Goal: Transaction & Acquisition: Book appointment/travel/reservation

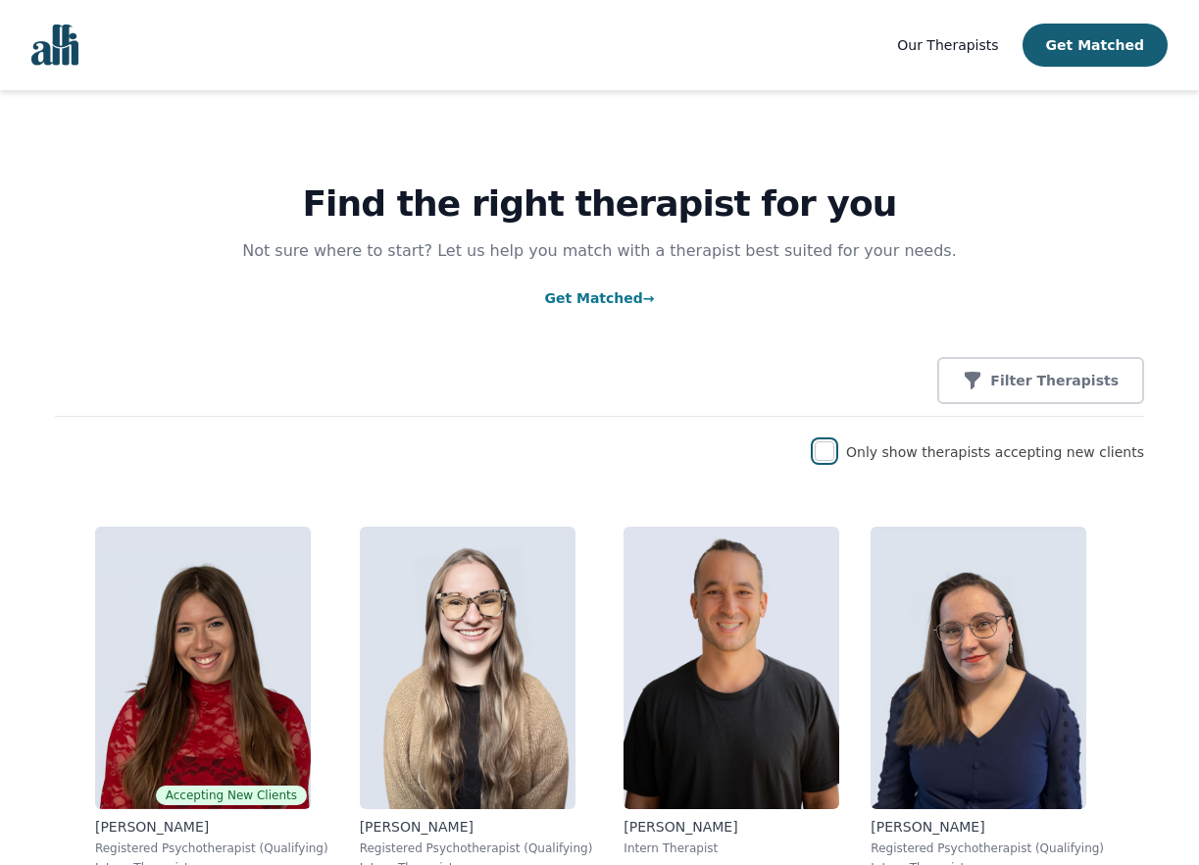
click at [835, 457] on input "checkbox" at bounding box center [825, 451] width 20 height 20
checkbox input "true"
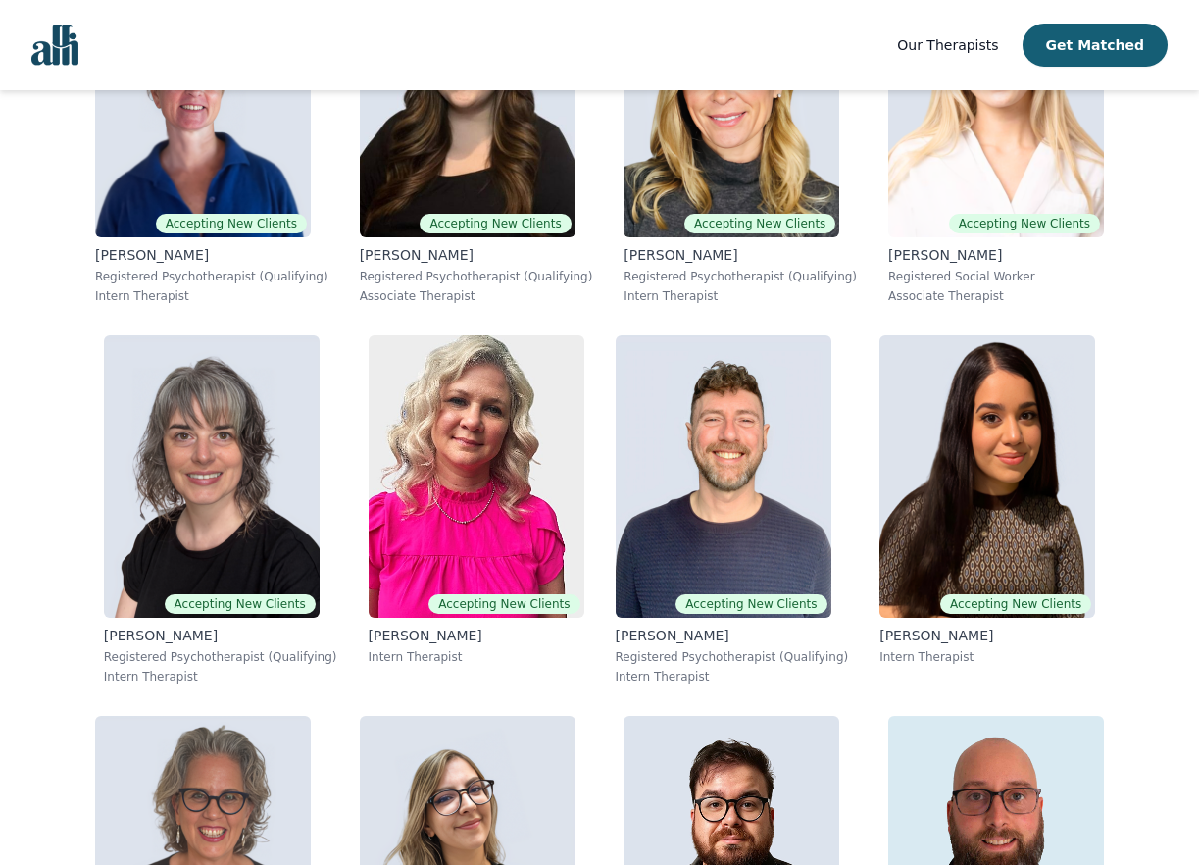
scroll to position [3487, 0]
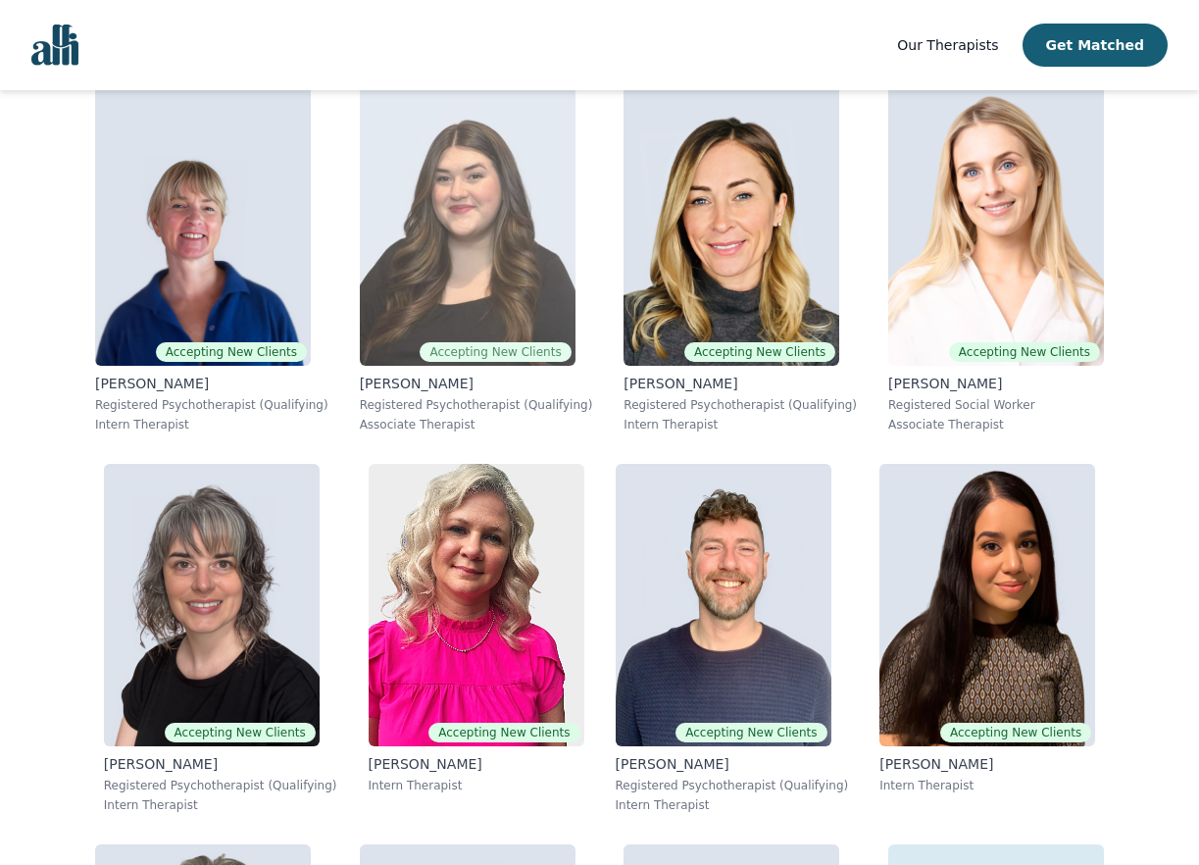
click at [492, 237] on img at bounding box center [468, 224] width 216 height 282
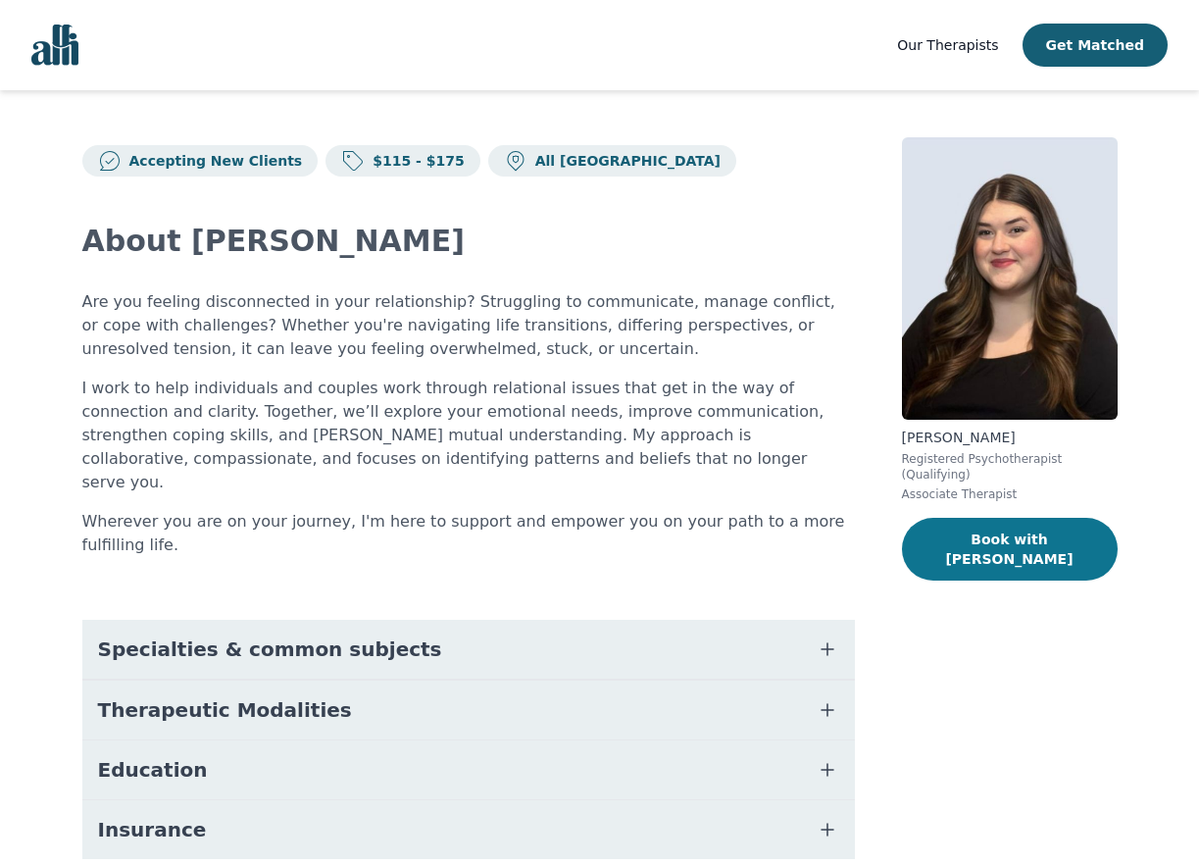
click at [975, 518] on button "Book with [PERSON_NAME]" at bounding box center [1010, 549] width 216 height 63
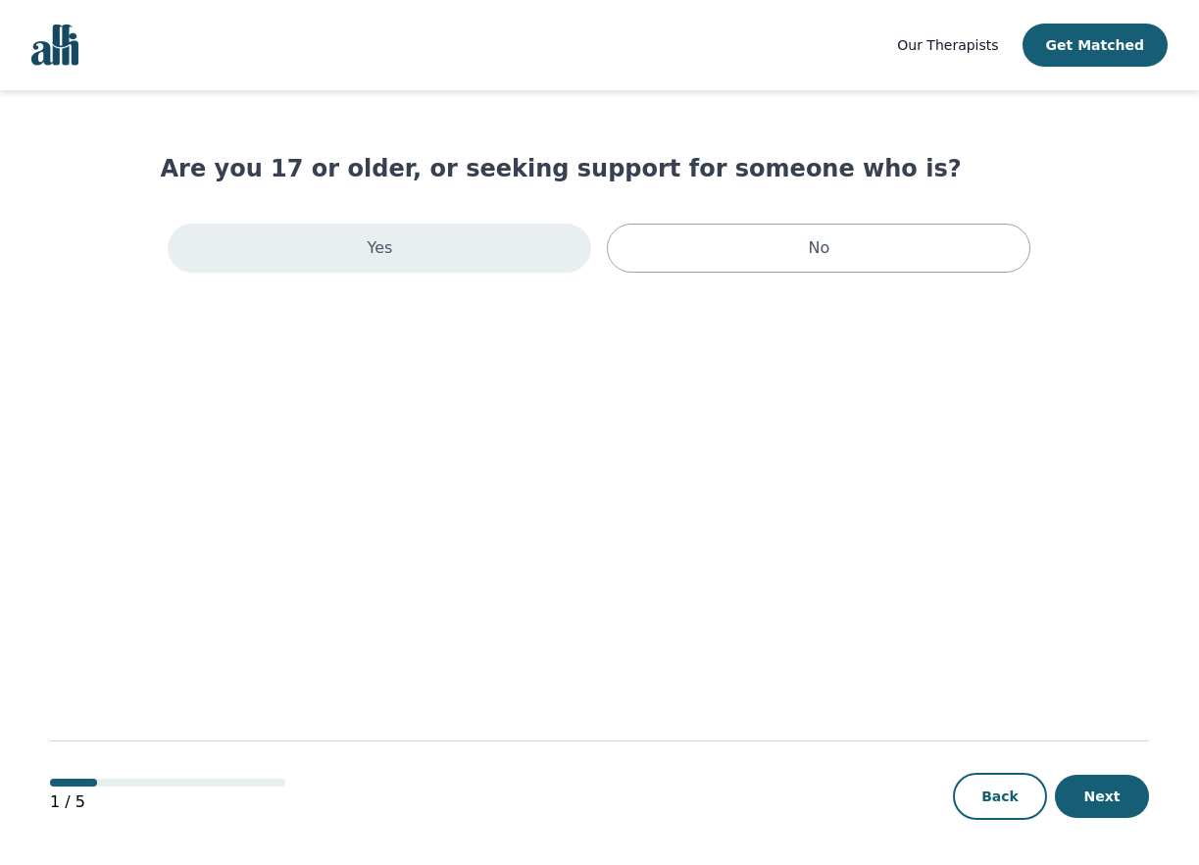
click at [517, 243] on div "Yes" at bounding box center [380, 248] width 424 height 49
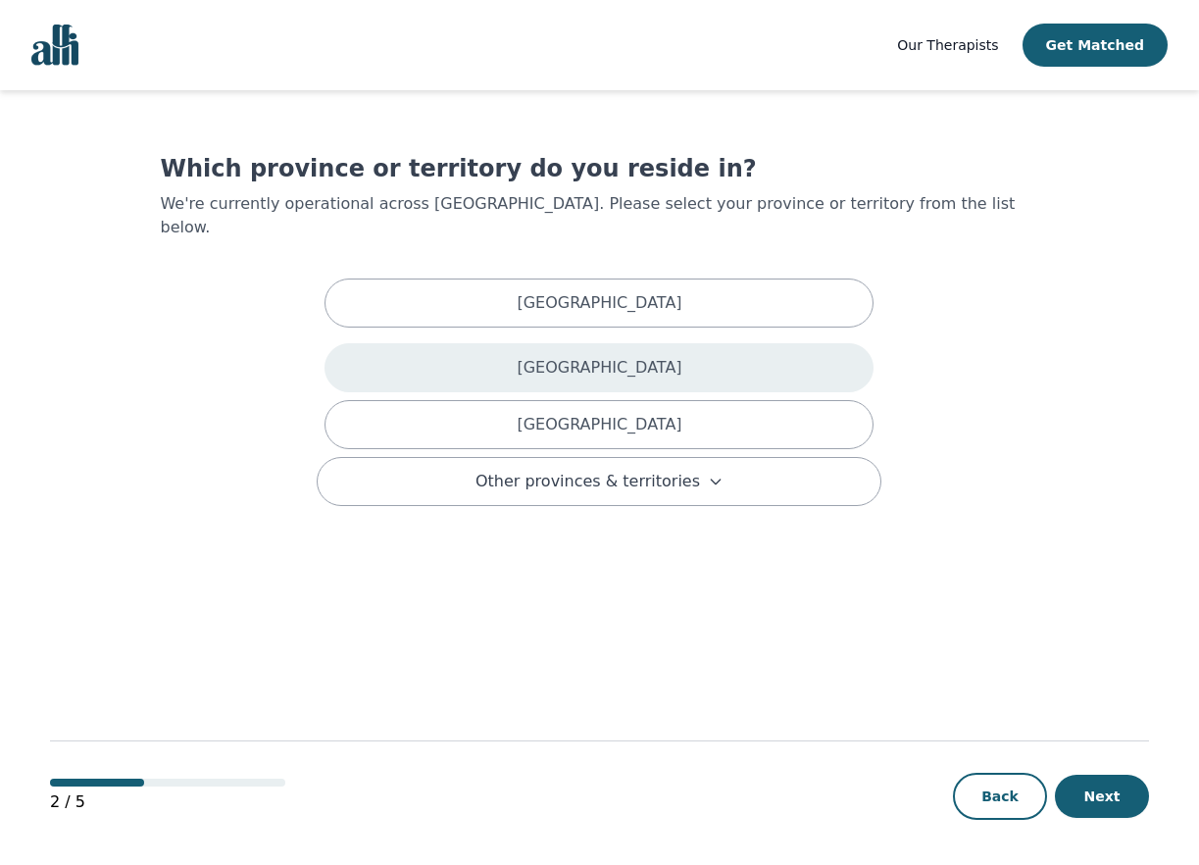
click at [587, 356] on p "[GEOGRAPHIC_DATA]" at bounding box center [599, 368] width 165 height 24
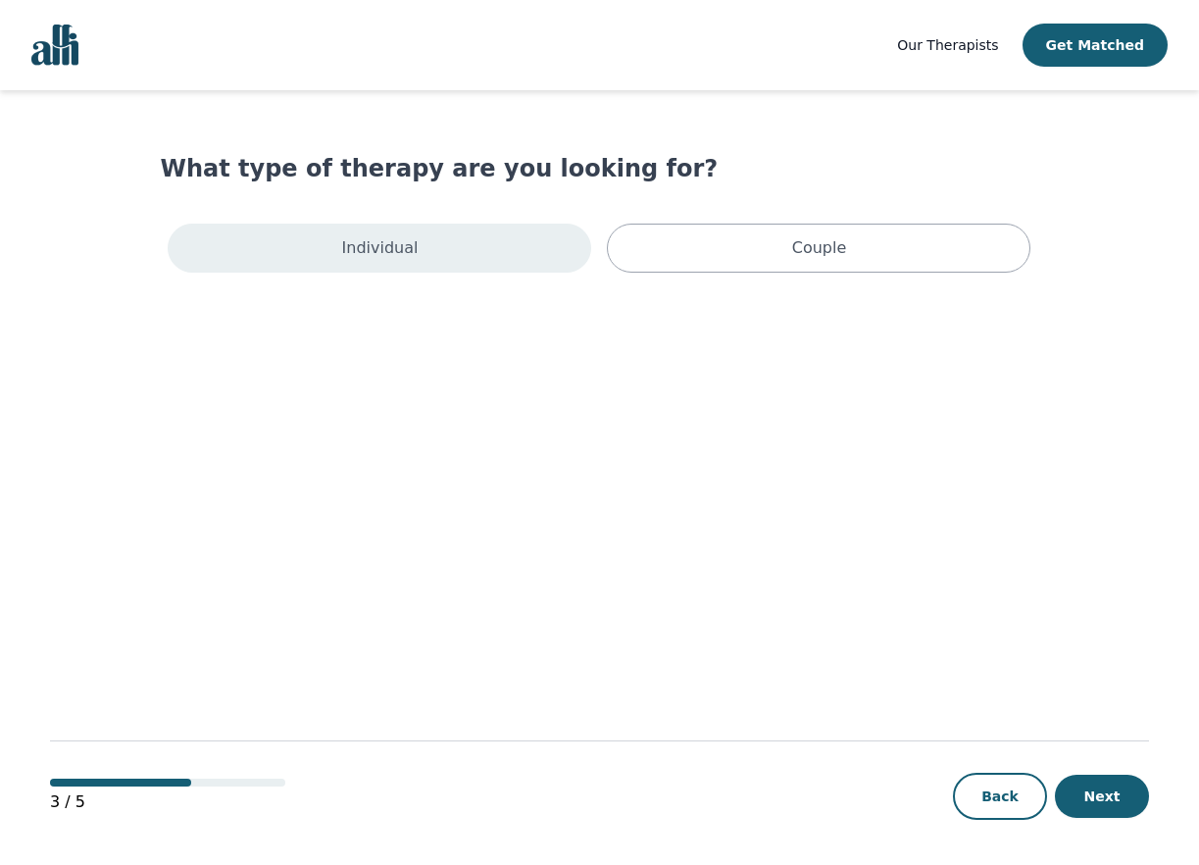
click at [505, 264] on div "Individual" at bounding box center [380, 248] width 424 height 49
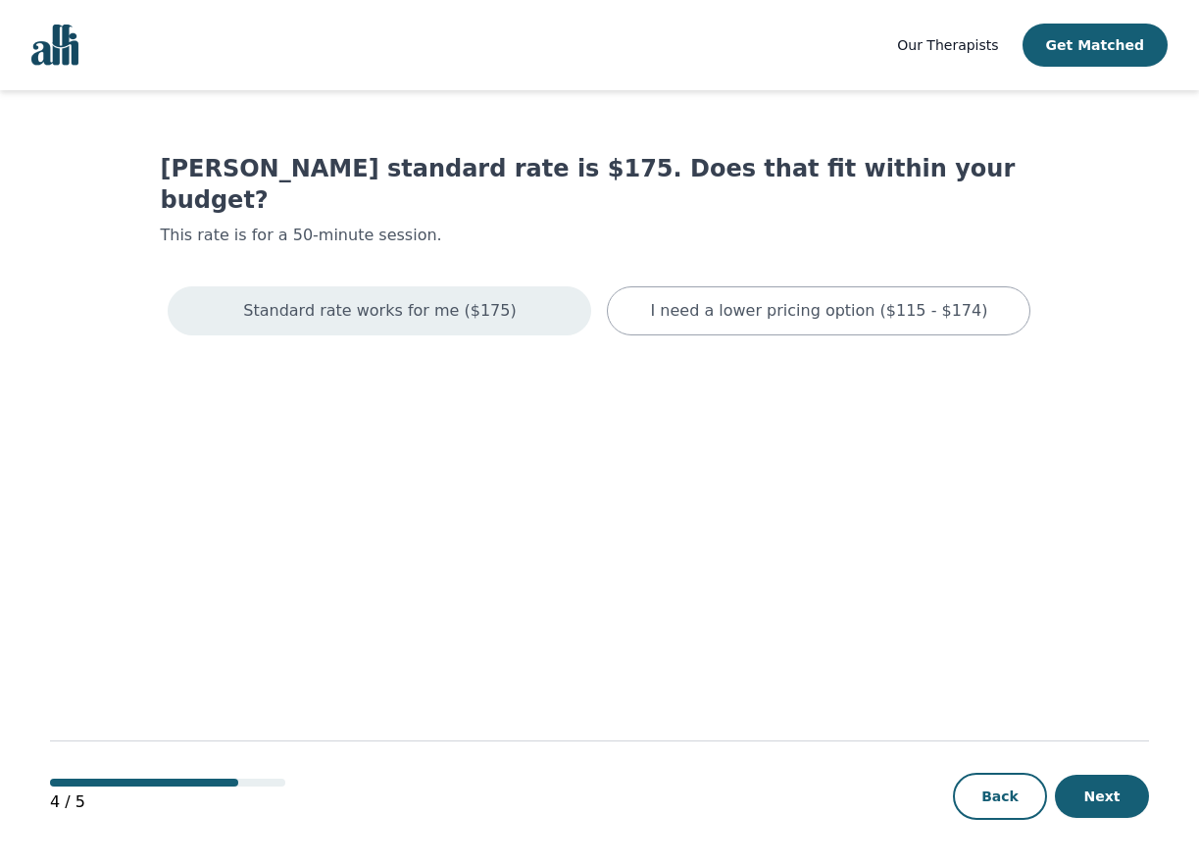
click at [517, 286] on div "Standard rate works for me ($175)" at bounding box center [380, 310] width 424 height 49
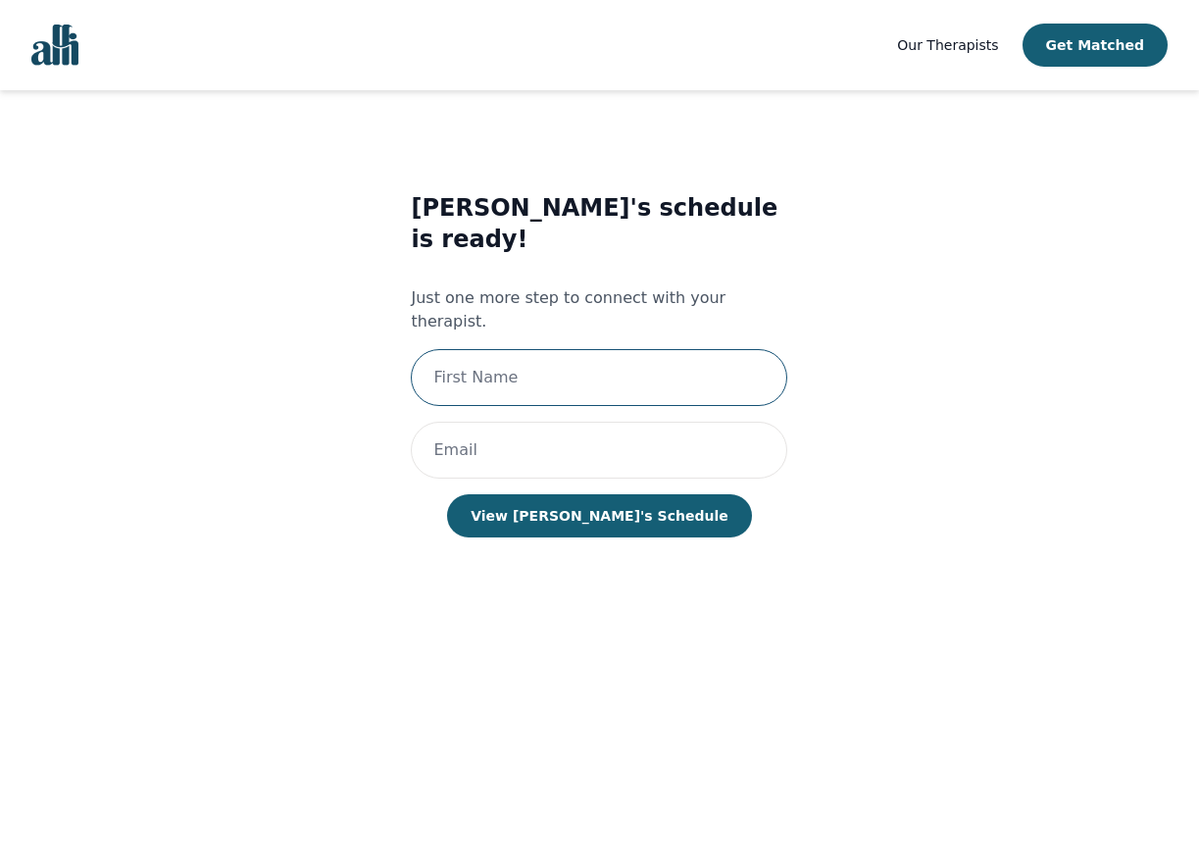
click at [535, 349] on input "text" at bounding box center [599, 377] width 377 height 57
type input "Ree"
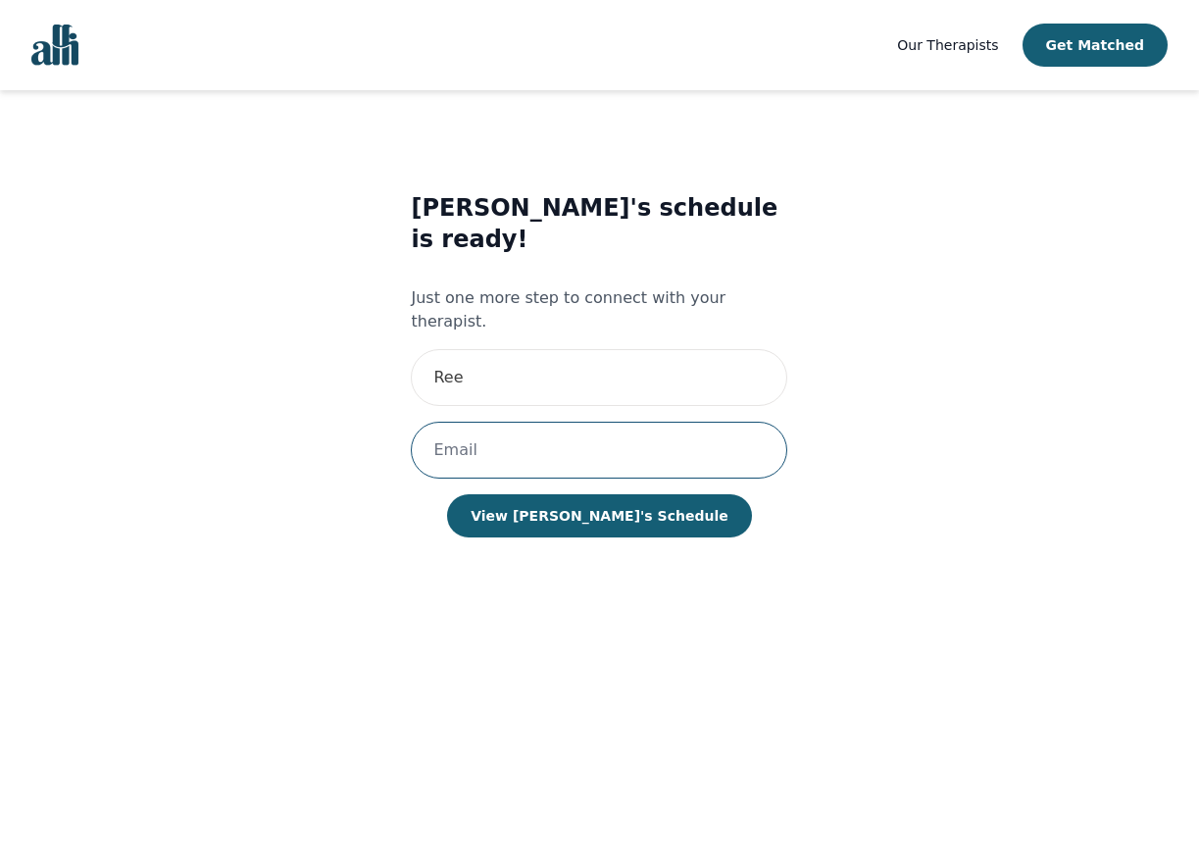
click at [549, 422] on input "email" at bounding box center [599, 450] width 377 height 57
type input "[EMAIL_ADDRESS][DOMAIN_NAME]"
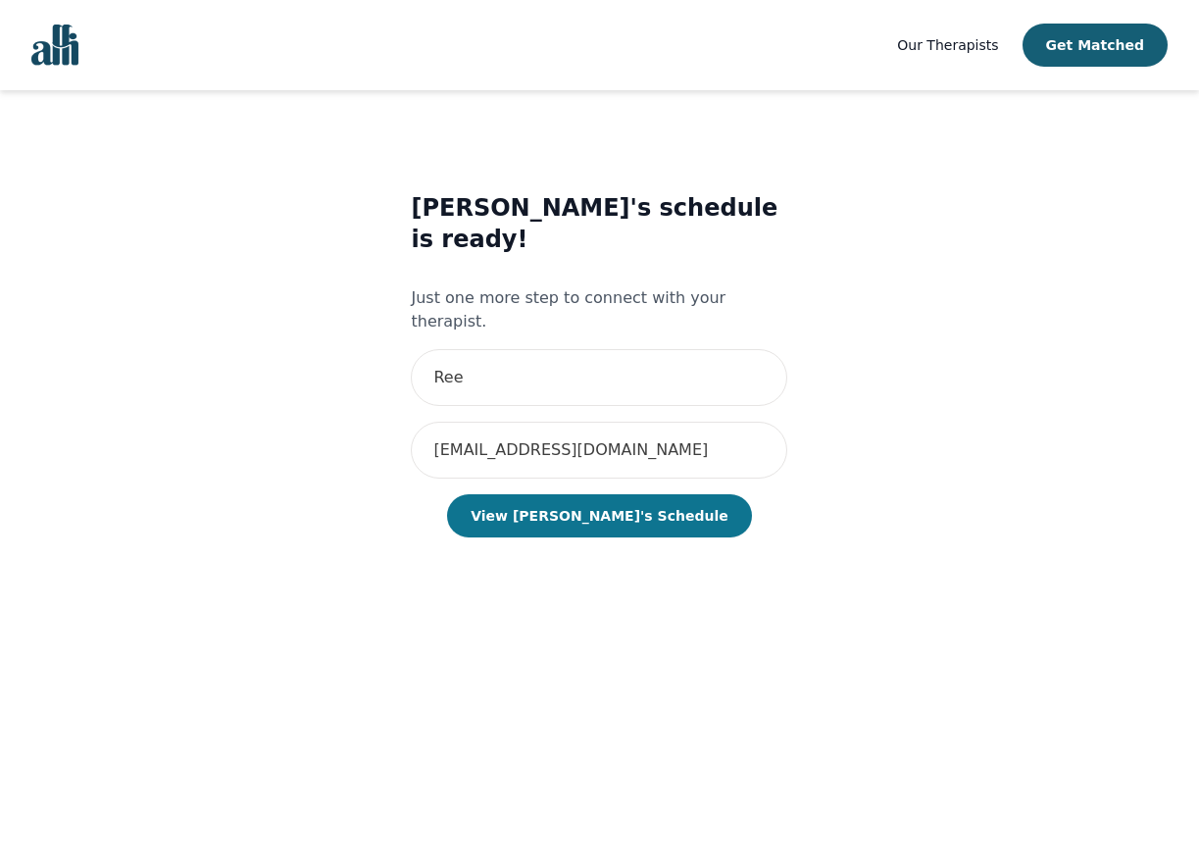
click at [577, 494] on button "View [PERSON_NAME]'s Schedule" at bounding box center [599, 515] width 304 height 43
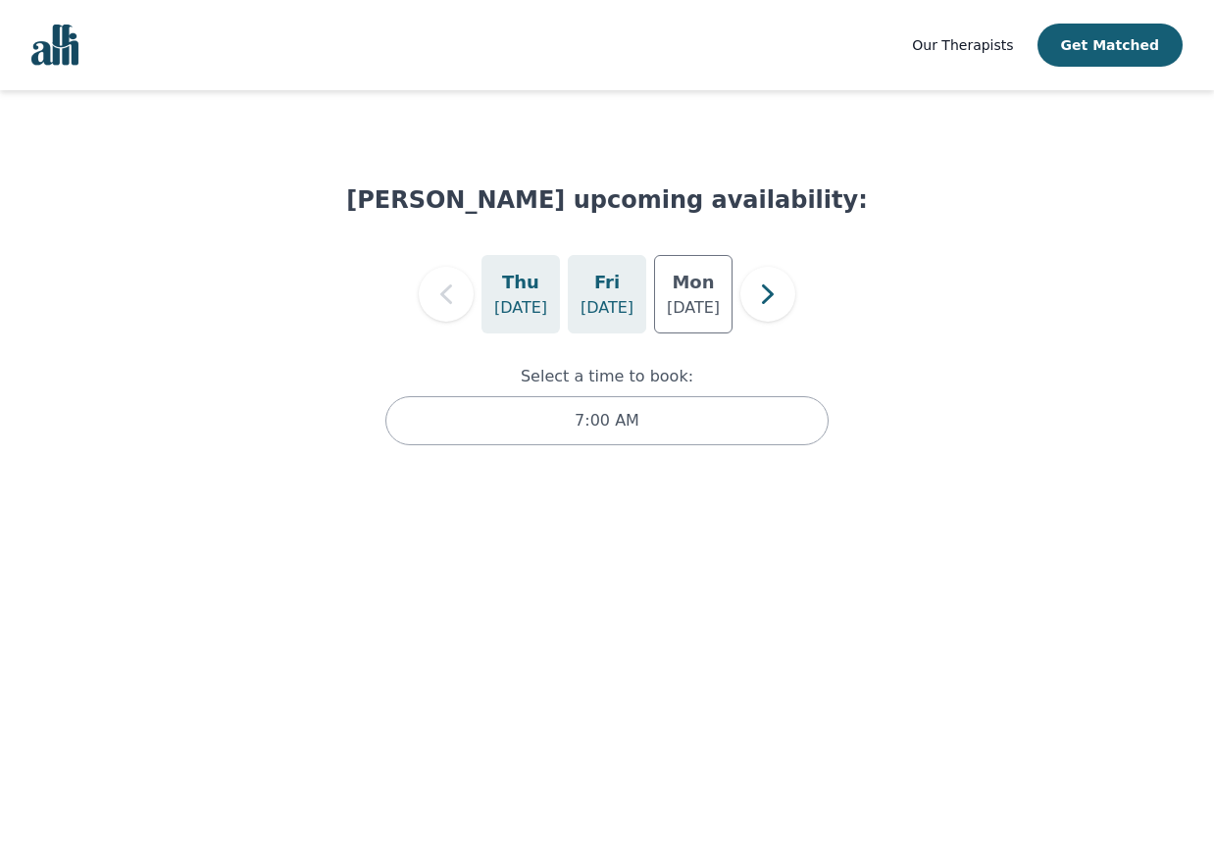
click at [608, 299] on p "[DATE]" at bounding box center [607, 308] width 53 height 24
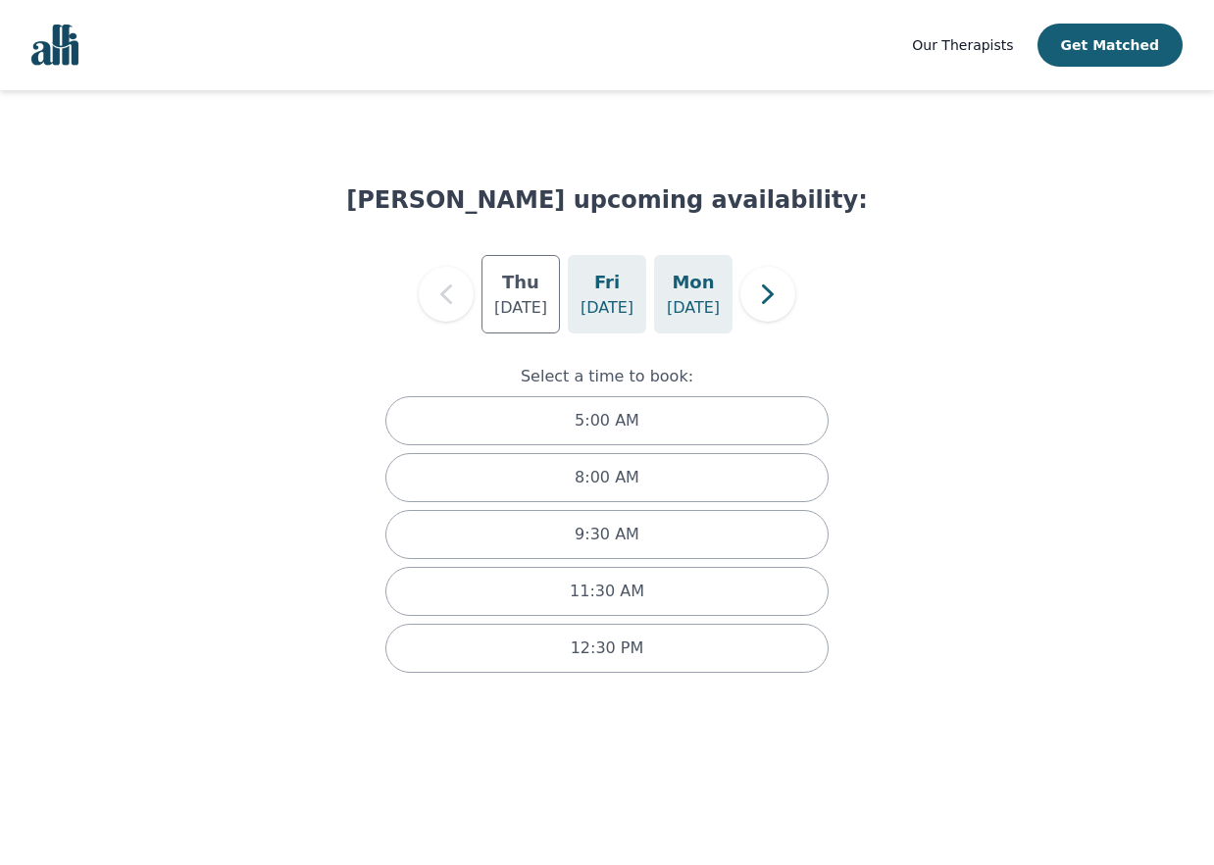
click at [685, 294] on h5 "Mon" at bounding box center [693, 282] width 42 height 27
click at [774, 304] on icon "button" at bounding box center [767, 294] width 39 height 39
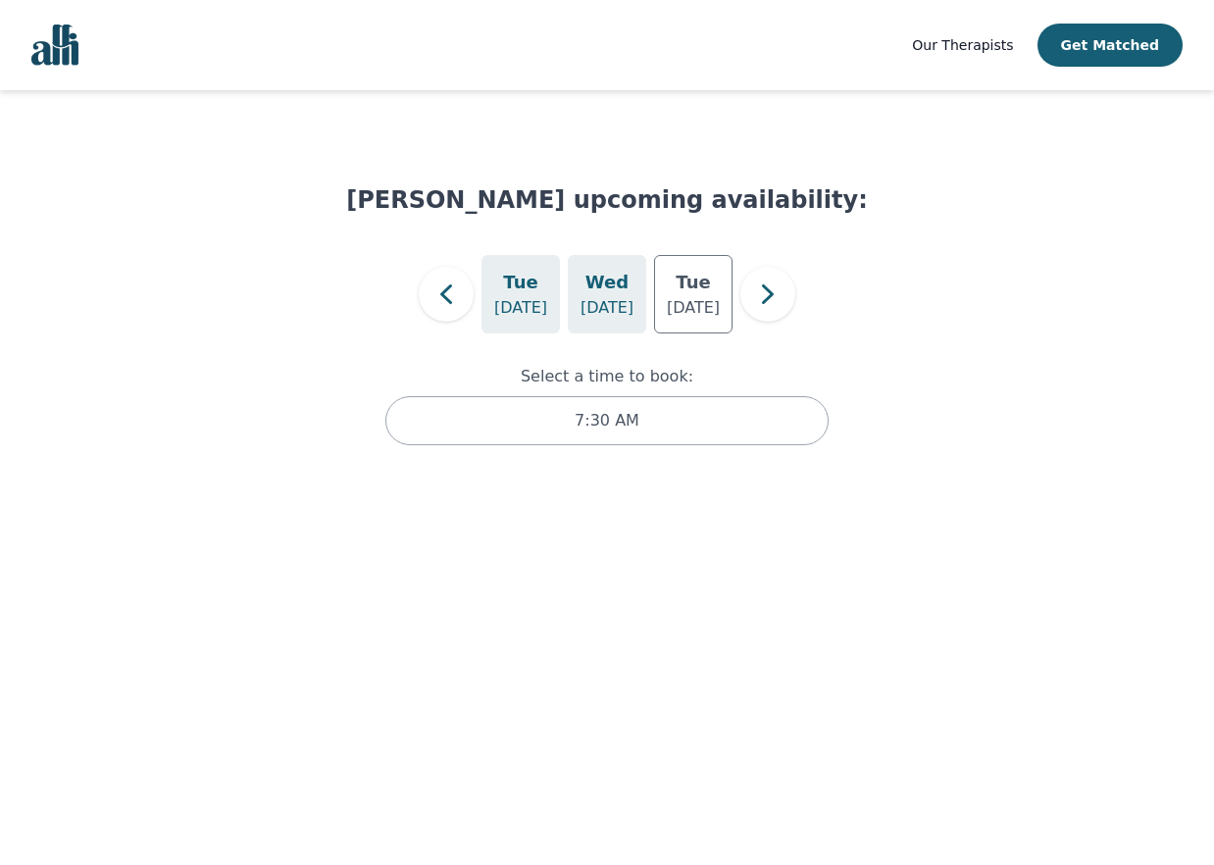
click at [612, 293] on h5 "Wed" at bounding box center [606, 282] width 43 height 27
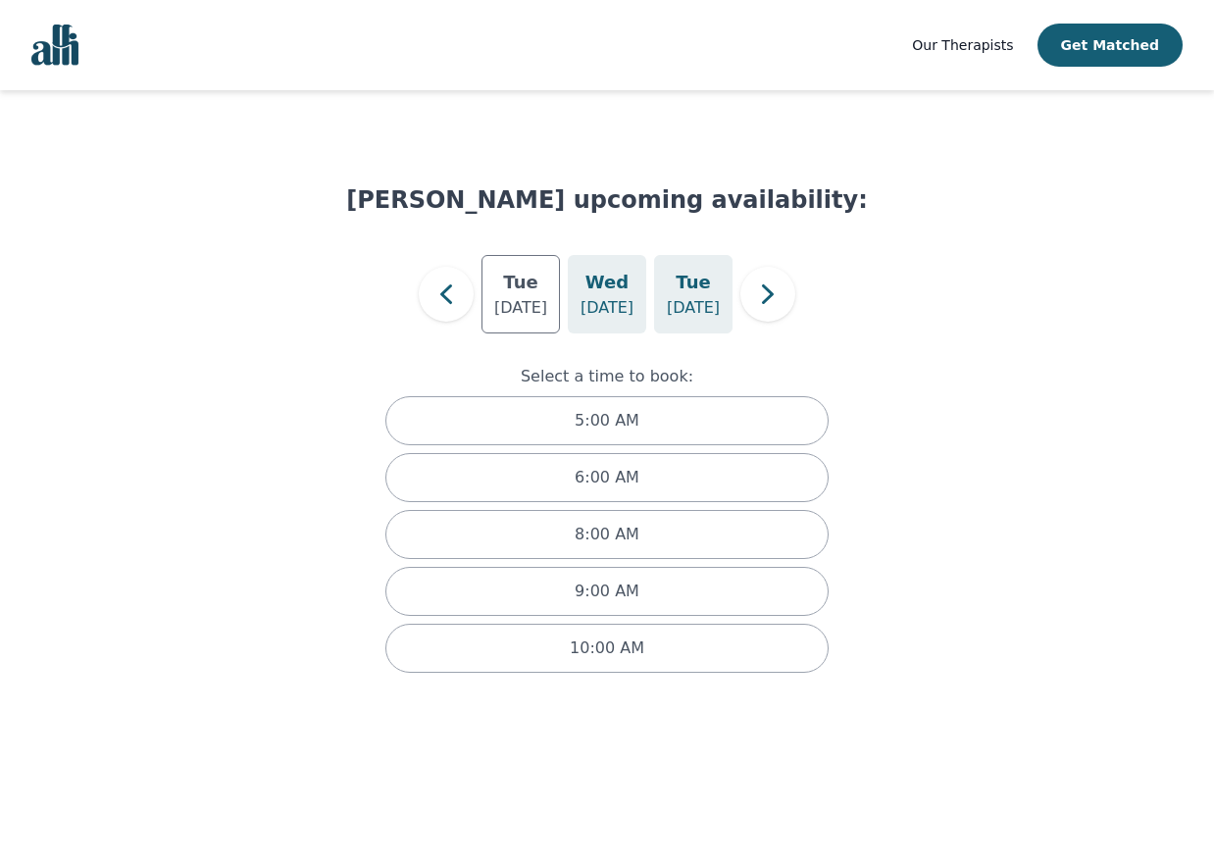
click at [667, 301] on div "[DATE]" at bounding box center [693, 294] width 78 height 78
click at [769, 296] on icon "button" at bounding box center [768, 294] width 12 height 20
click at [700, 293] on h5 "Fri" at bounding box center [693, 282] width 25 height 27
click at [623, 298] on p "[DATE]" at bounding box center [607, 308] width 53 height 24
click at [519, 308] on p "[DATE]" at bounding box center [520, 308] width 53 height 24
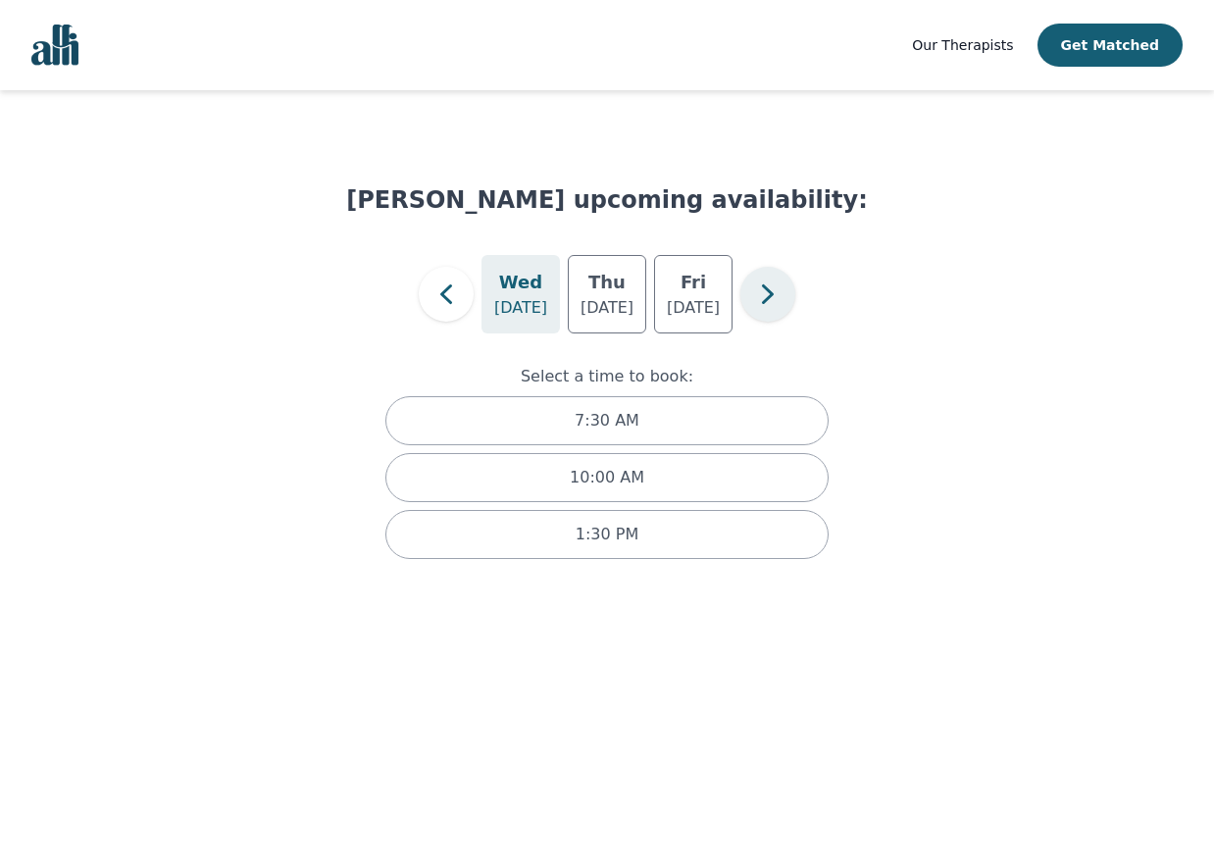
click at [764, 310] on icon "button" at bounding box center [767, 294] width 39 height 39
click at [763, 308] on icon "button" at bounding box center [767, 294] width 39 height 39
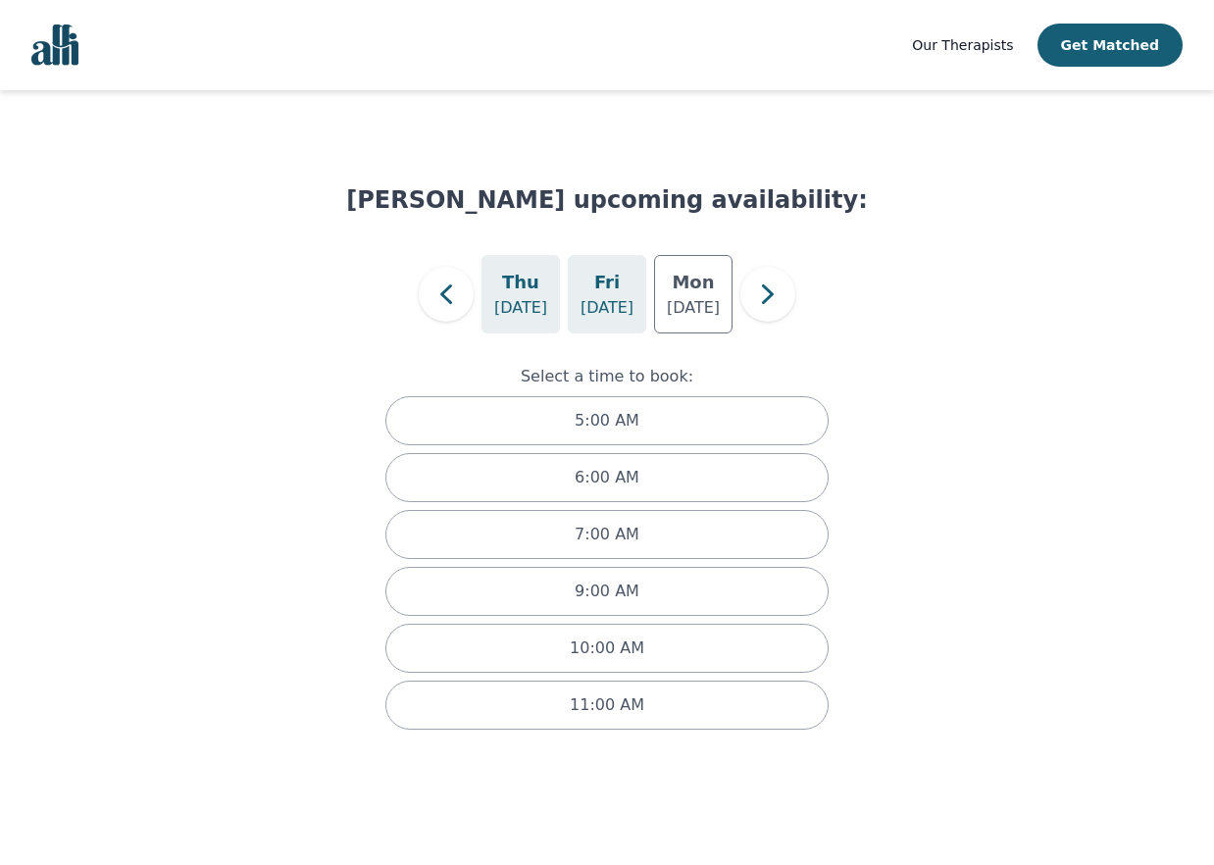
click at [607, 309] on p "[DATE]" at bounding box center [607, 308] width 53 height 24
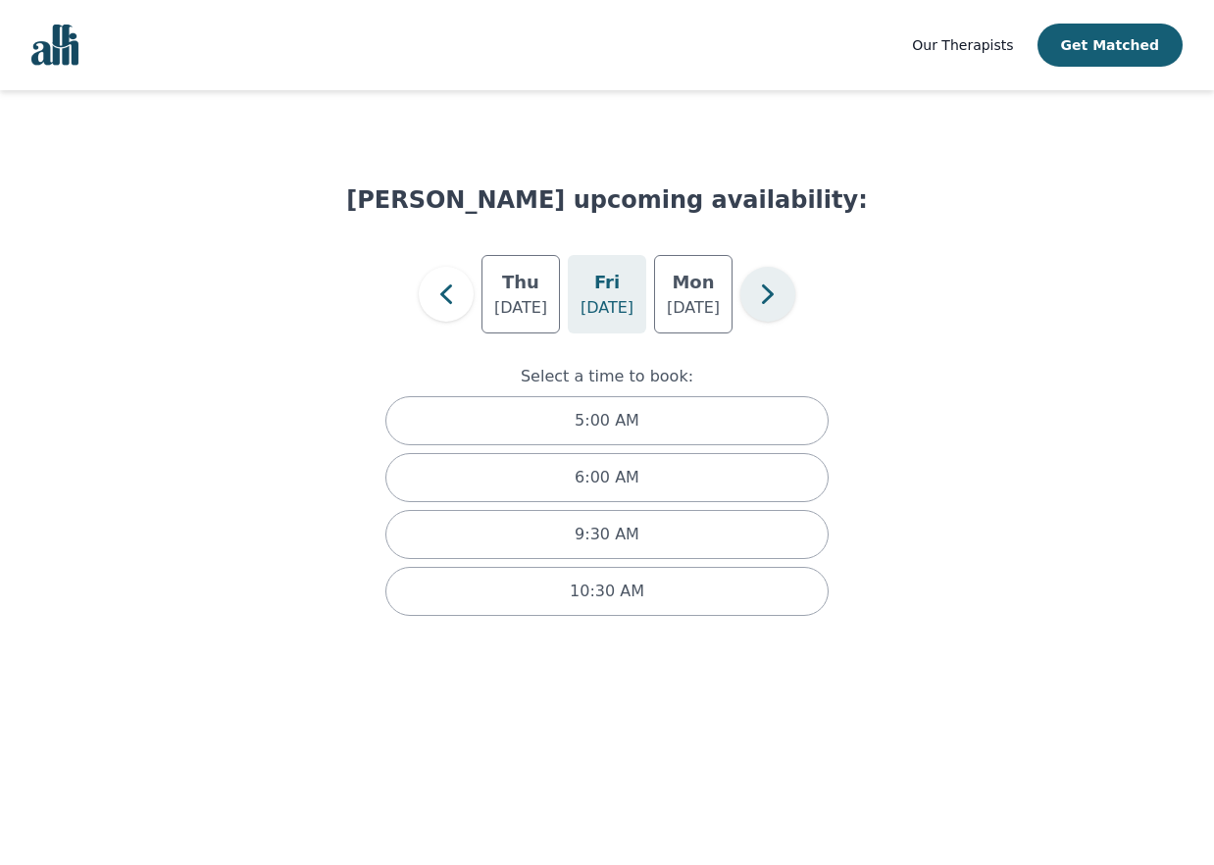
click at [749, 308] on icon "button" at bounding box center [767, 294] width 39 height 39
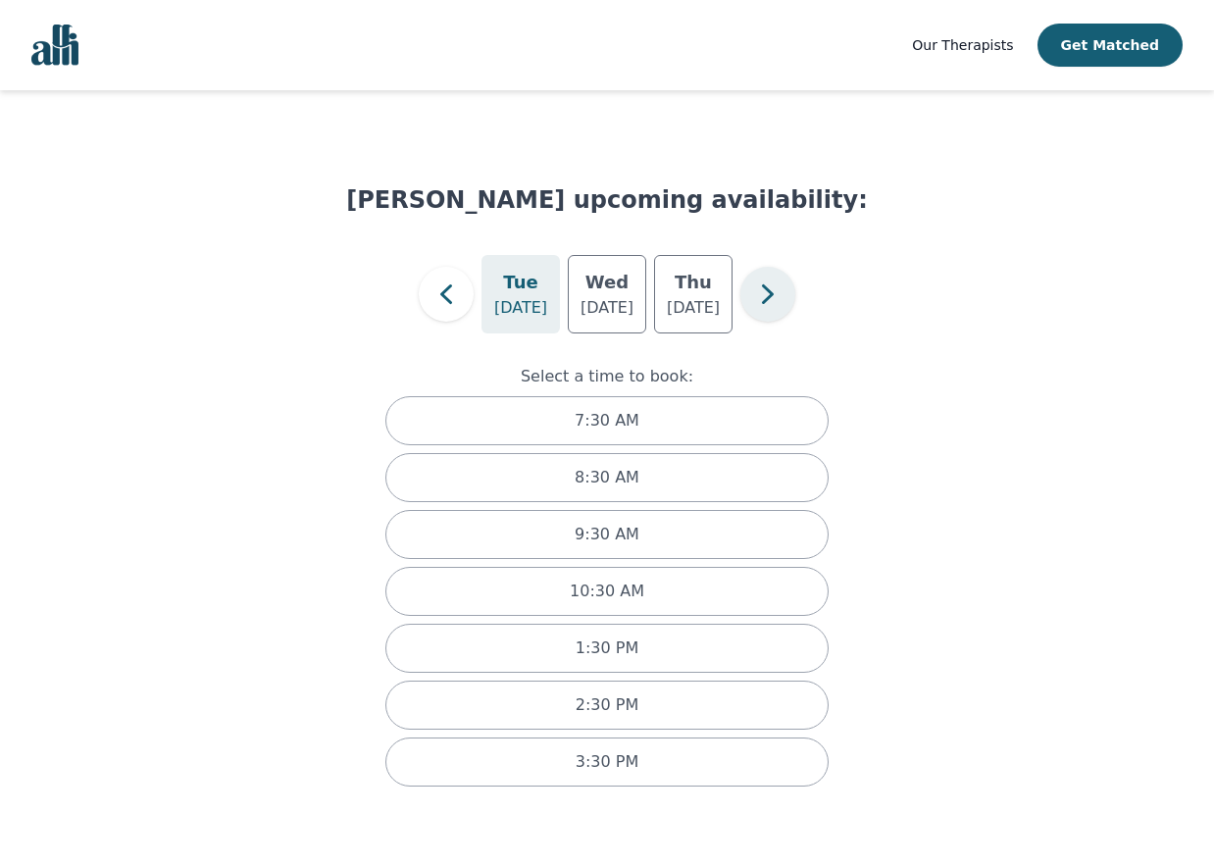
click at [749, 308] on icon "button" at bounding box center [767, 294] width 39 height 39
